Goal: Task Accomplishment & Management: Complete application form

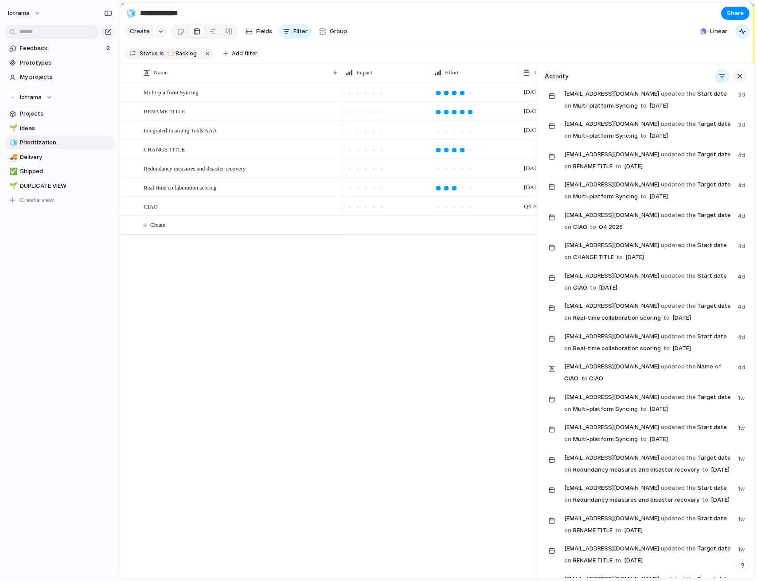
click at [735, 81] on div "button" at bounding box center [740, 76] width 10 height 10
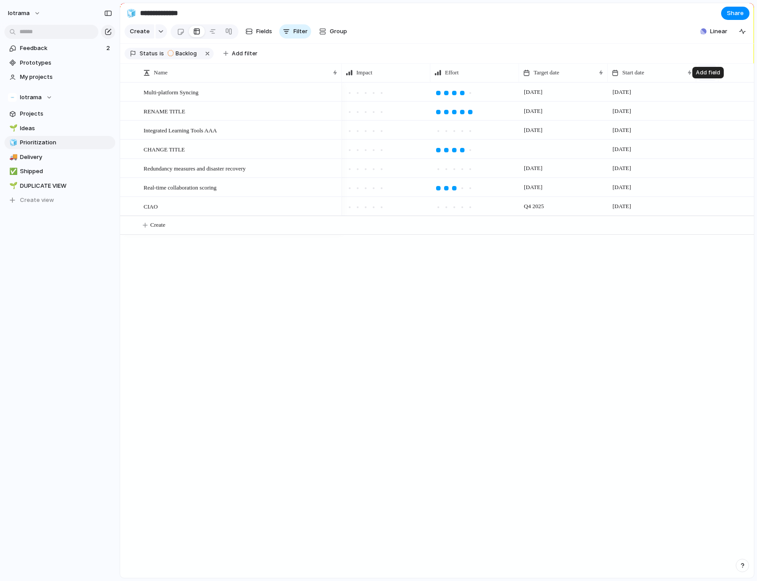
click at [708, 75] on div "button" at bounding box center [706, 72] width 5 height 5
click at [594, 317] on div "Created at Created by Customer Design ready Duplicate Estimate (weeks) Feedback…" at bounding box center [378, 290] width 757 height 581
click at [708, 75] on div "button" at bounding box center [706, 72] width 5 height 5
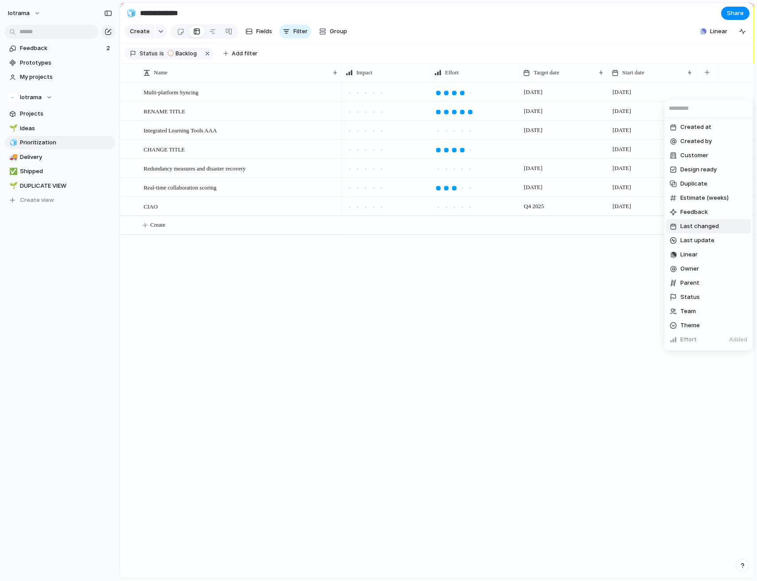
scroll to position [55, 0]
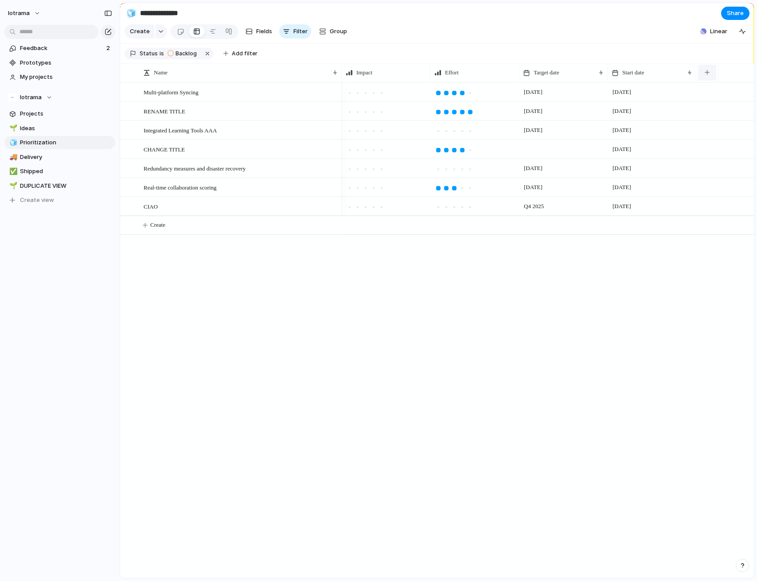
click at [709, 75] on div "button" at bounding box center [706, 72] width 5 height 5
click at [105, 27] on button "button" at bounding box center [108, 32] width 14 height 14
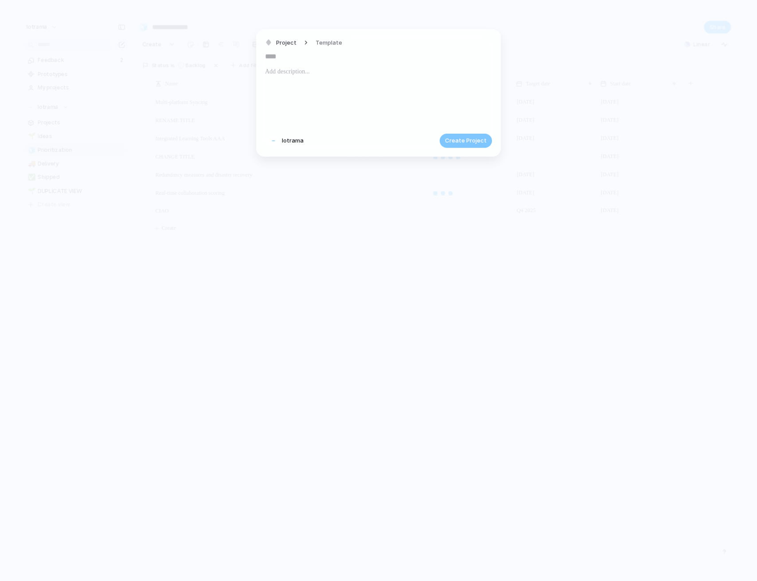
click at [422, 130] on div "Project Template Iotrama Create Project" at bounding box center [378, 93] width 245 height 128
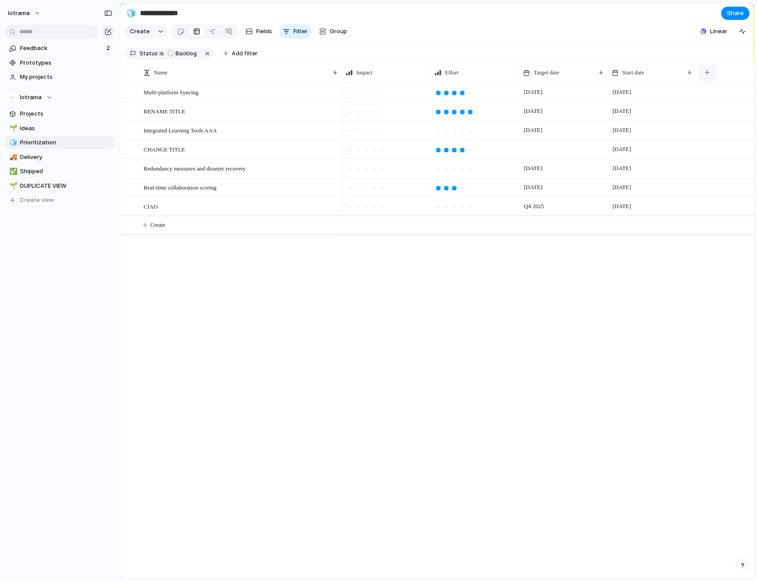
click at [708, 81] on button "button" at bounding box center [707, 73] width 18 height 16
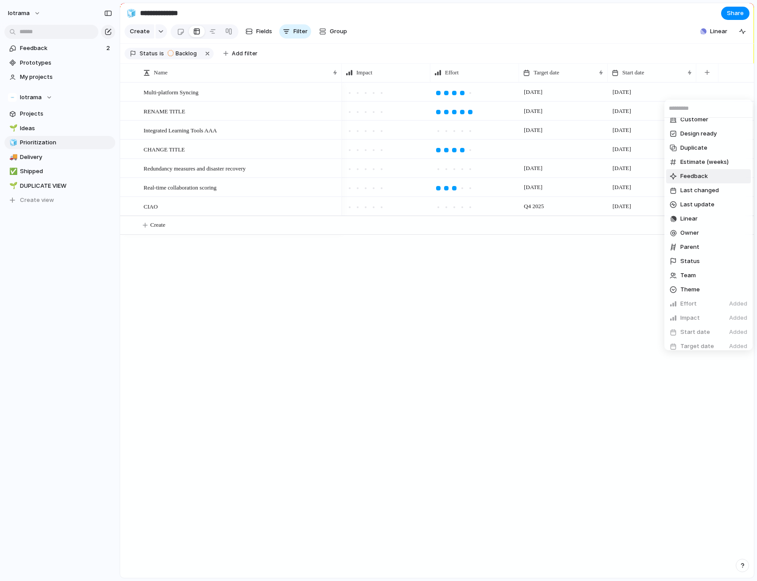
scroll to position [55, 0]
click at [701, 340] on span "Create new field" at bounding box center [703, 341] width 47 height 9
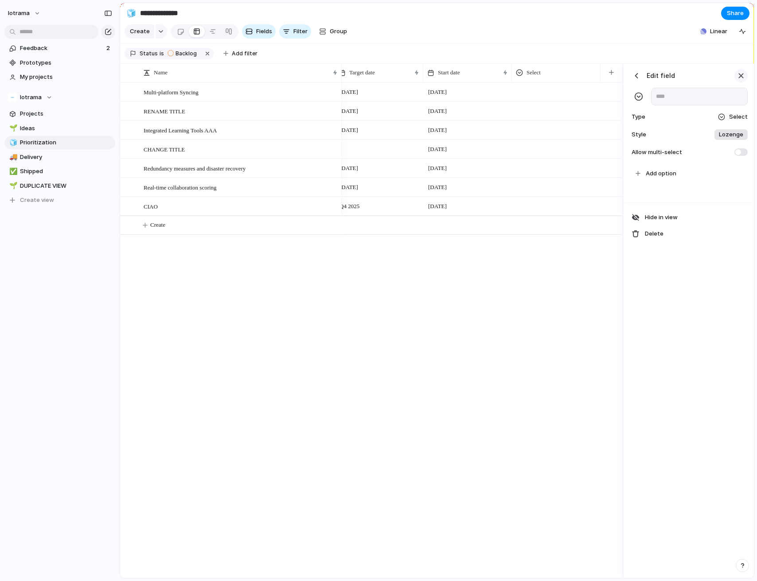
scroll to position [0, 184]
click at [742, 81] on div "button" at bounding box center [741, 76] width 10 height 10
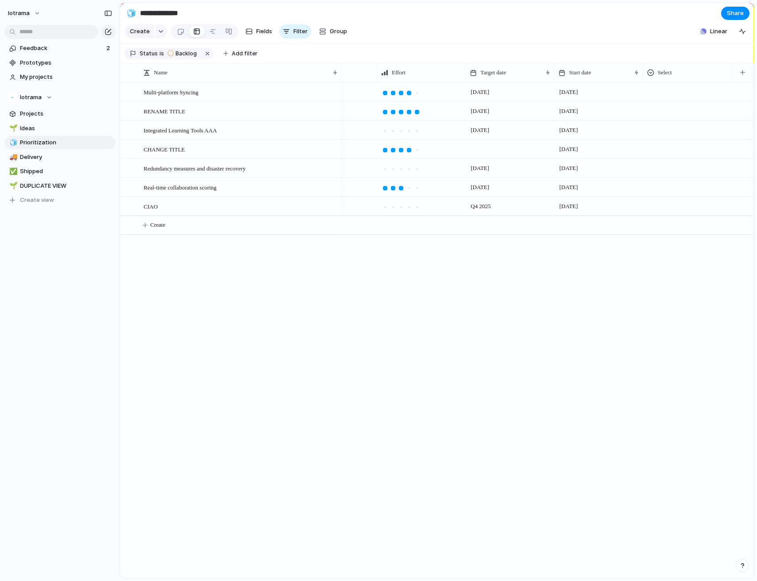
scroll to position [0, 53]
click at [740, 81] on button "button" at bounding box center [742, 73] width 18 height 16
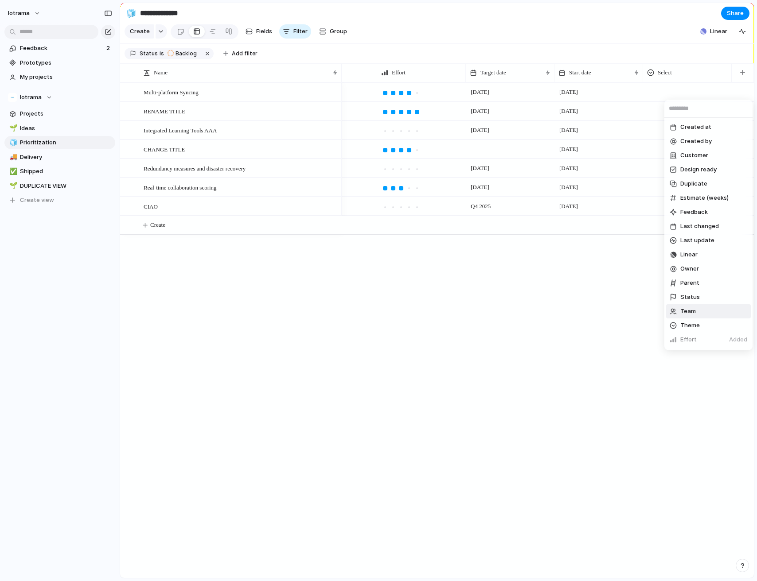
scroll to position [70, 0]
click at [694, 343] on span "Create new field" at bounding box center [703, 341] width 47 height 9
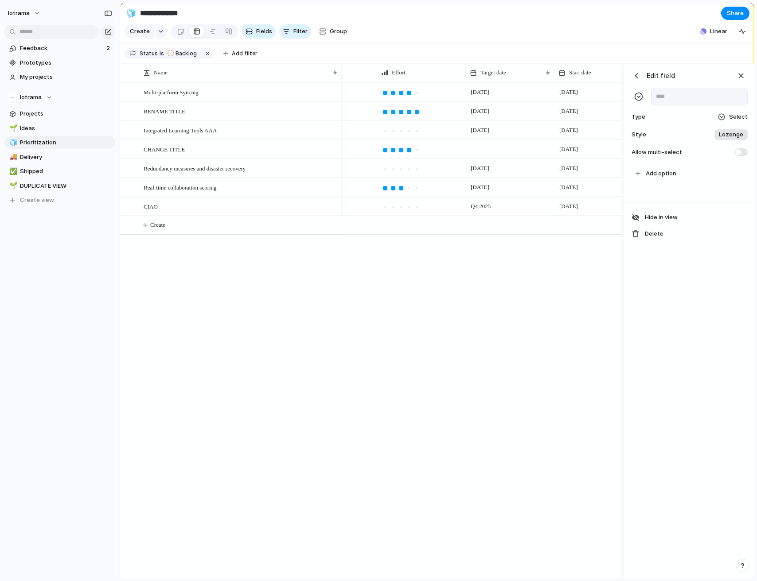
scroll to position [0, 362]
type input "****"
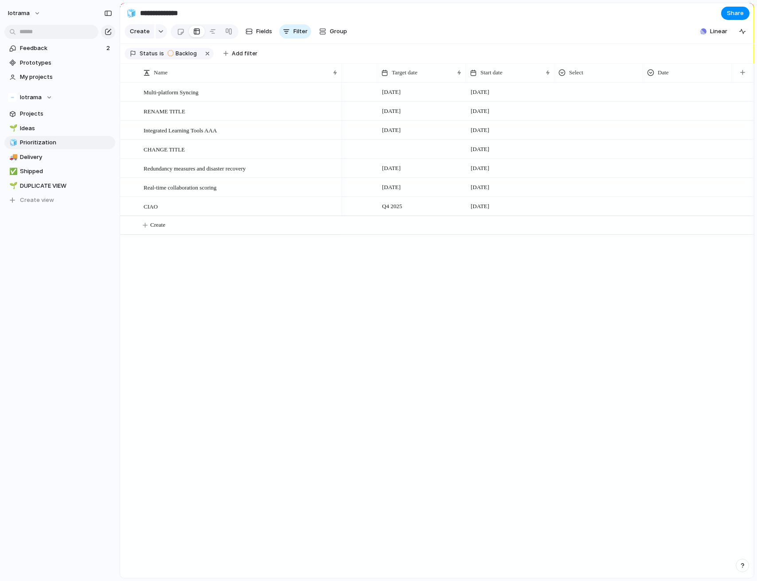
scroll to position [0, 142]
click at [581, 308] on div "[DATE] [DATE] [DATE] [DATE] October [DATE] [DATE] [DATE] [DATE] October [DATE] …" at bounding box center [548, 330] width 412 height 496
click at [671, 77] on div "Date" at bounding box center [687, 72] width 80 height 9
click at [664, 88] on div "Modify Hide Sort ascending Sort descending" at bounding box center [378, 290] width 757 height 581
click at [673, 77] on div "Date" at bounding box center [687, 72] width 80 height 9
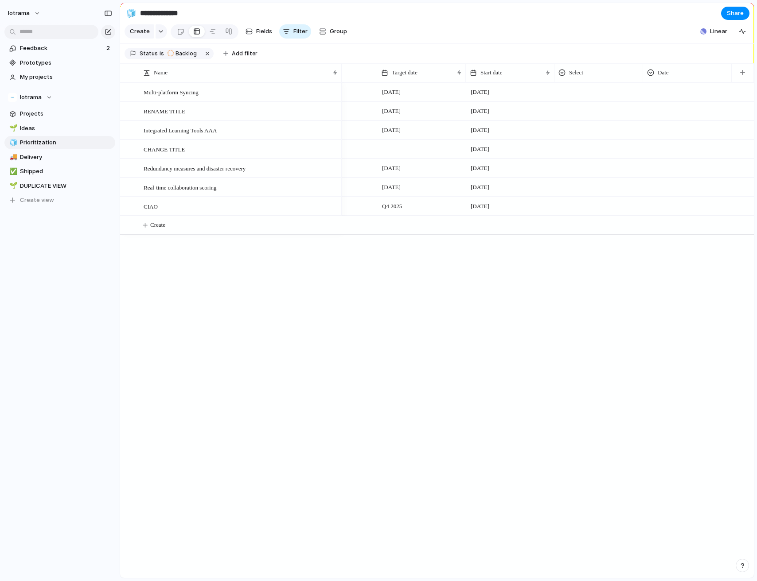
click at [641, 111] on div "Modify Hide Sort ascending Sort descending" at bounding box center [378, 290] width 757 height 581
click at [671, 98] on div at bounding box center [687, 90] width 88 height 15
click at [668, 89] on div "Type to add a value" at bounding box center [378, 290] width 757 height 581
click at [681, 77] on div "Date" at bounding box center [687, 72] width 80 height 9
click at [677, 106] on span "Modify" at bounding box center [670, 108] width 19 height 9
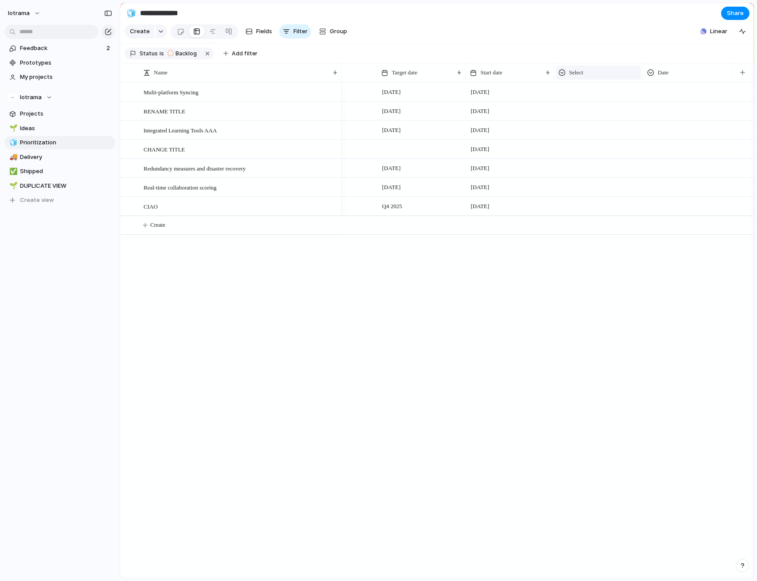
click at [579, 80] on div "Select" at bounding box center [598, 73] width 85 height 14
click at [665, 90] on div "Modify Hide Sort ascending Sort descending" at bounding box center [378, 290] width 757 height 581
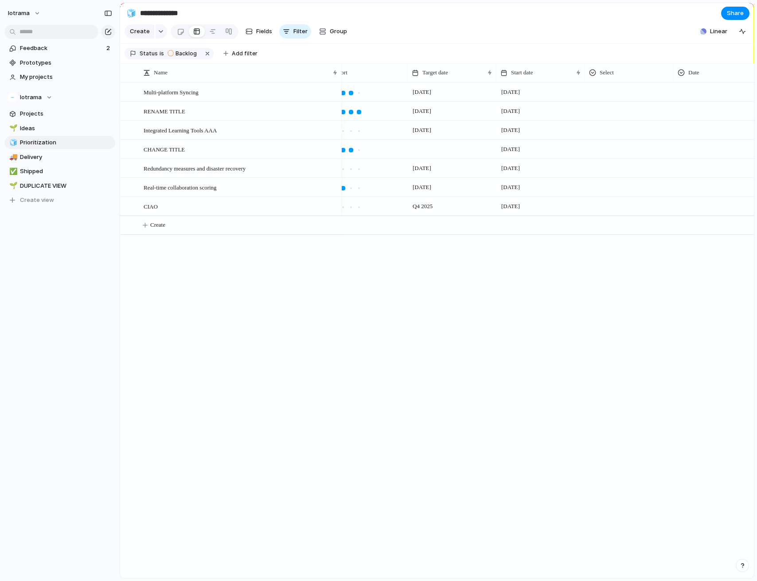
scroll to position [0, 0]
